Goal: Navigation & Orientation: Find specific page/section

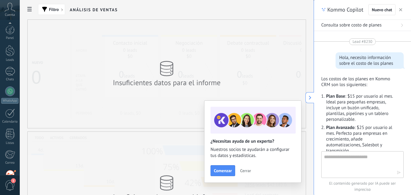
scroll to position [9, 0]
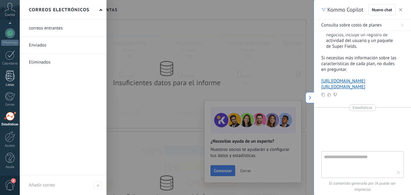
click at [9, 72] on div at bounding box center [9, 76] width 9 height 11
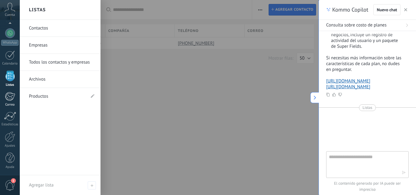
click at [10, 99] on div at bounding box center [10, 96] width 10 height 9
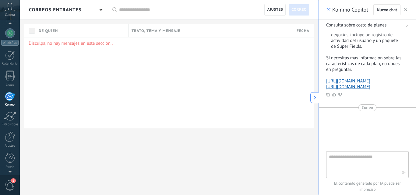
scroll to position [47, 0]
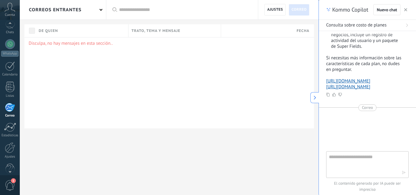
click at [8, 10] on icon at bounding box center [10, 7] width 11 height 9
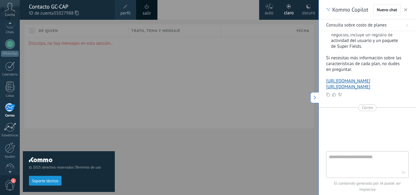
click at [8, 10] on icon at bounding box center [10, 7] width 11 height 9
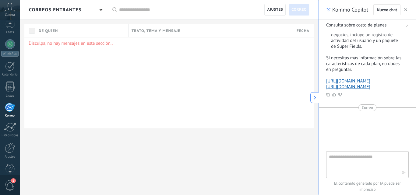
click at [8, 10] on icon at bounding box center [10, 7] width 11 height 9
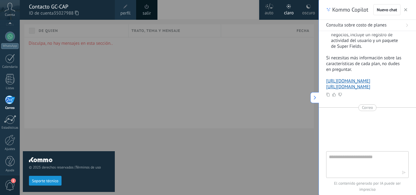
scroll to position [58, 0]
click at [12, 186] on span "1" at bounding box center [10, 185] width 10 height 11
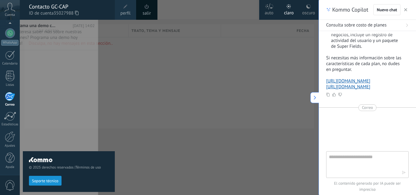
click at [149, 62] on div at bounding box center [228, 97] width 416 height 195
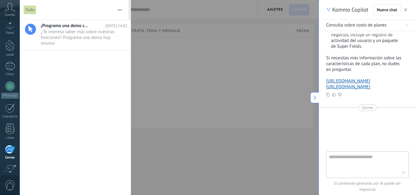
scroll to position [0, 0]
click at [11, 11] on icon at bounding box center [10, 7] width 11 height 9
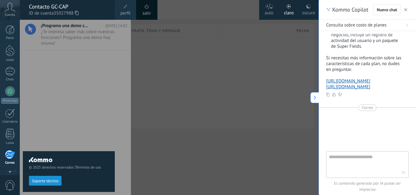
click at [122, 10] on span "perfil" at bounding box center [125, 13] width 10 height 7
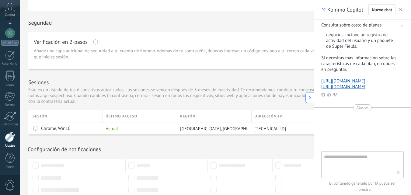
scroll to position [152, 0]
click at [401, 9] on use "button" at bounding box center [400, 9] width 3 height 3
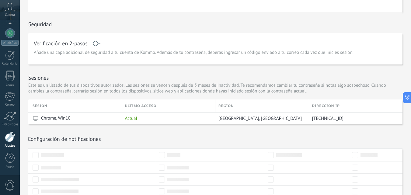
type textarea "**********"
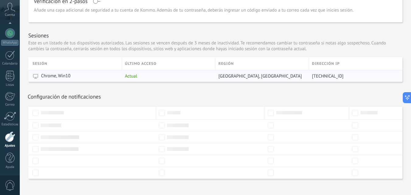
scroll to position [201, 0]
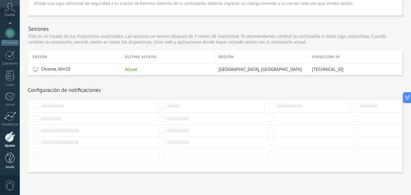
click at [11, 159] on div at bounding box center [9, 158] width 9 height 11
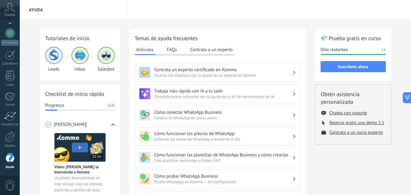
click at [112, 125] on icon at bounding box center [112, 124] width 3 height 3
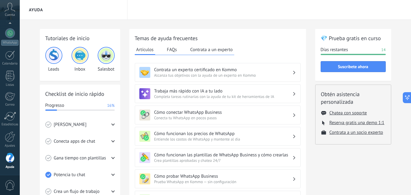
click at [248, 11] on div "Ayuda" at bounding box center [215, 10] width 391 height 20
